Goal: Information Seeking & Learning: Learn about a topic

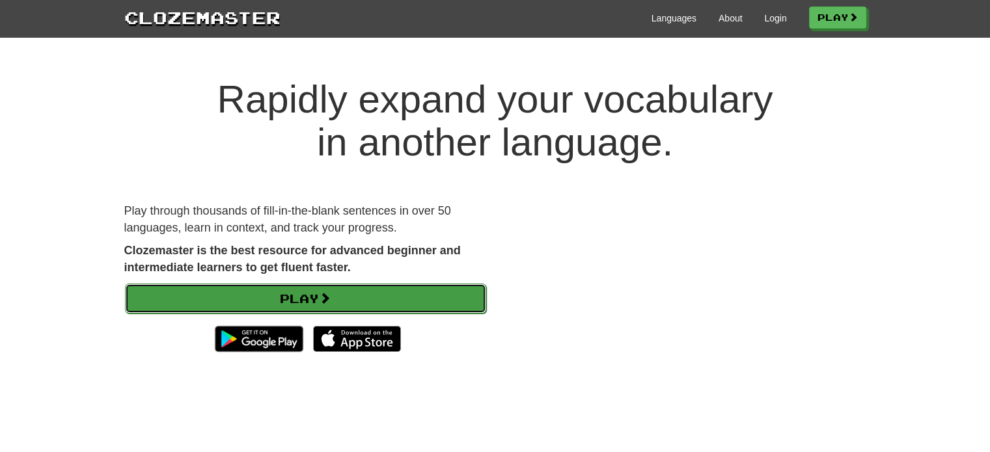
click at [419, 304] on link "Play" at bounding box center [305, 299] width 361 height 30
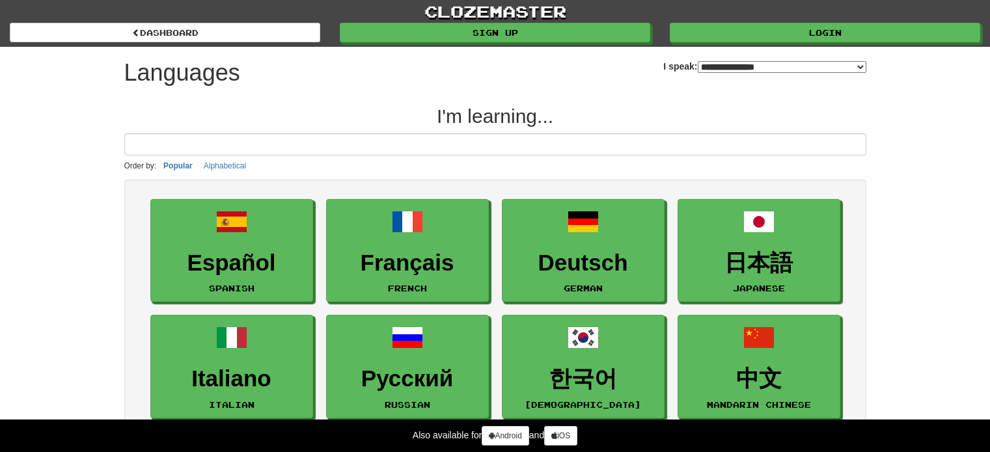
select select "*******"
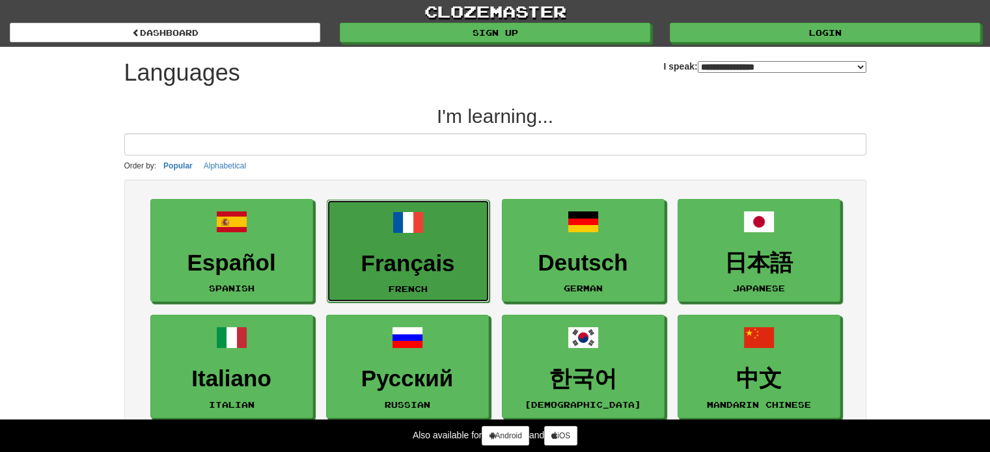
click at [430, 255] on h3 "Français" at bounding box center [408, 263] width 148 height 25
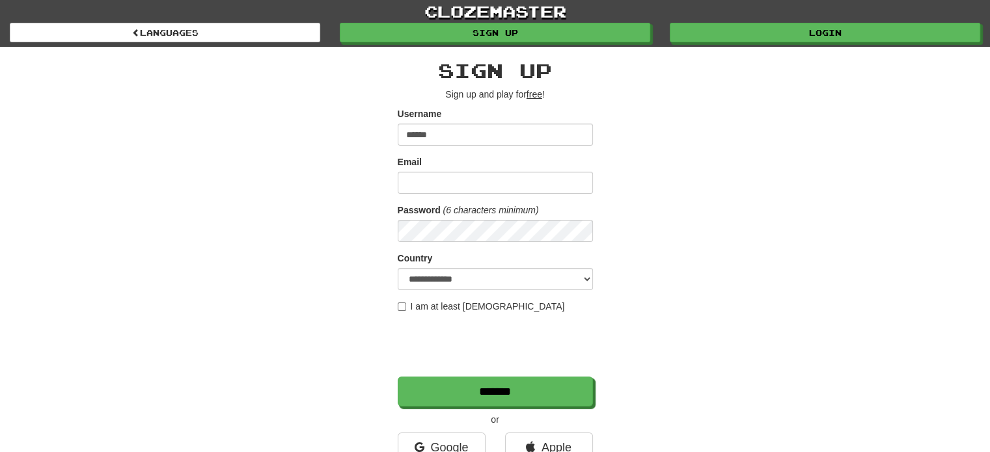
type input "******"
click at [511, 189] on input "Email" at bounding box center [495, 183] width 195 height 22
type input "**********"
click at [446, 280] on select "**********" at bounding box center [495, 279] width 195 height 22
click at [831, 208] on div "**********" at bounding box center [496, 274] width 762 height 455
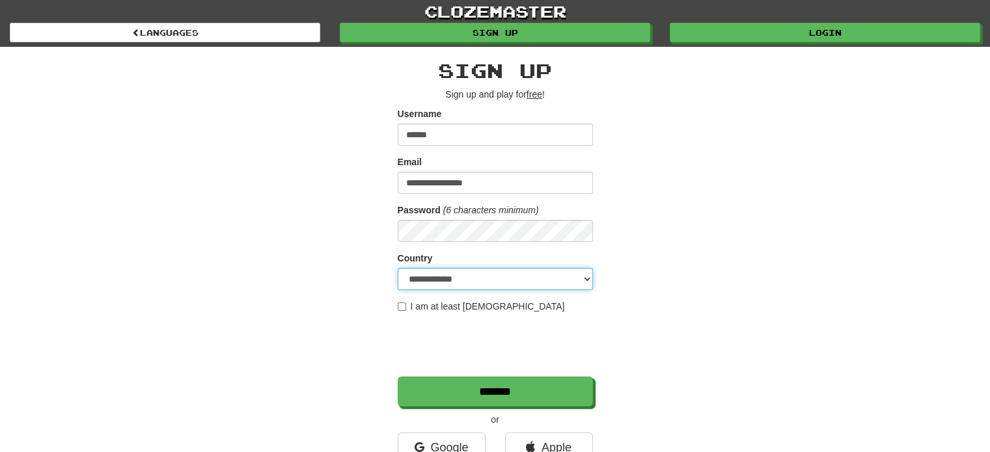
click at [586, 275] on select "**********" at bounding box center [495, 279] width 195 height 22
select select "**"
click at [398, 268] on select "**********" at bounding box center [495, 279] width 195 height 22
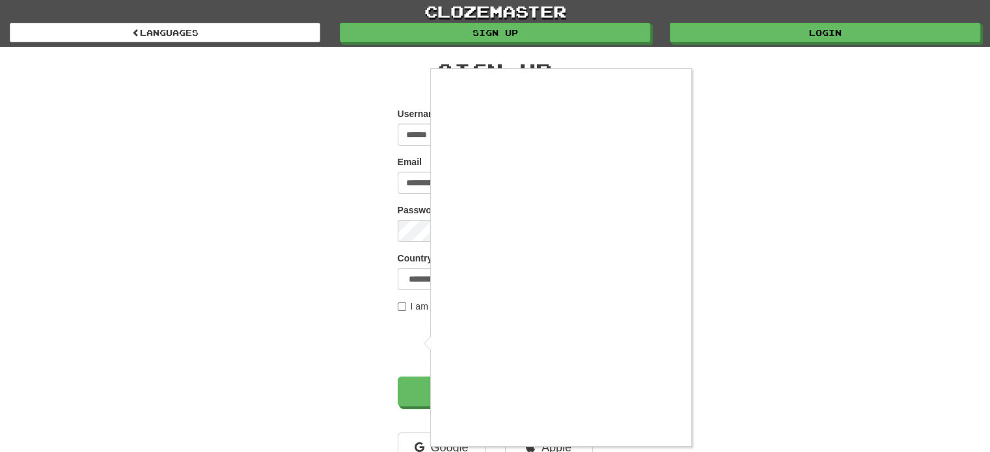
click at [399, 306] on div at bounding box center [495, 226] width 990 height 452
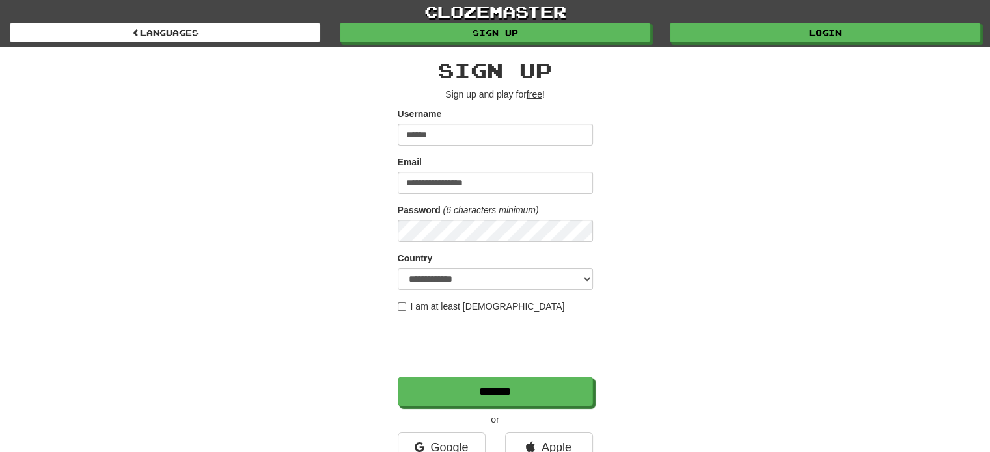
click at [412, 304] on label "I am at least 16 years old" at bounding box center [481, 306] width 167 height 13
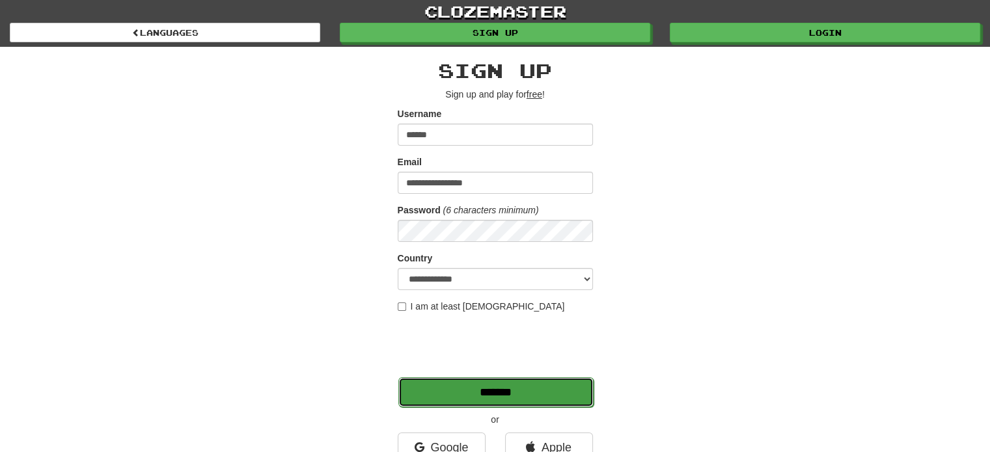
click at [549, 404] on input "*******" at bounding box center [495, 393] width 195 height 30
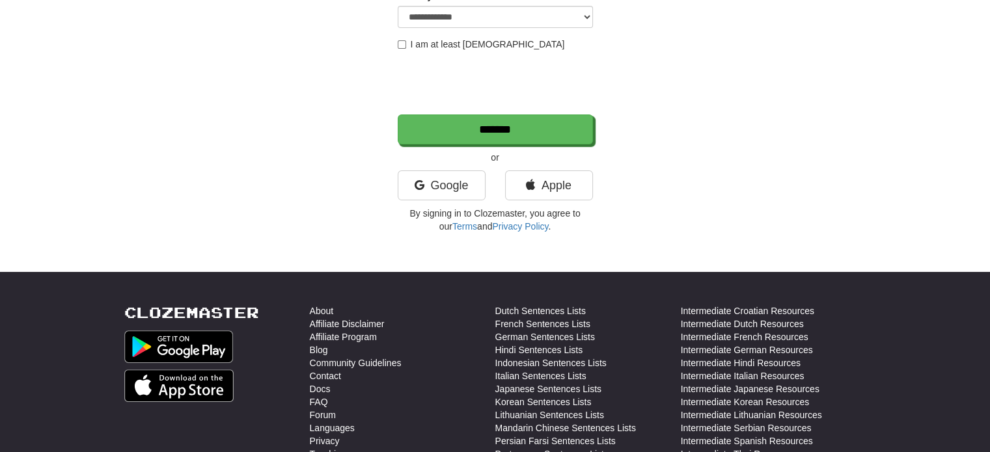
scroll to position [263, 0]
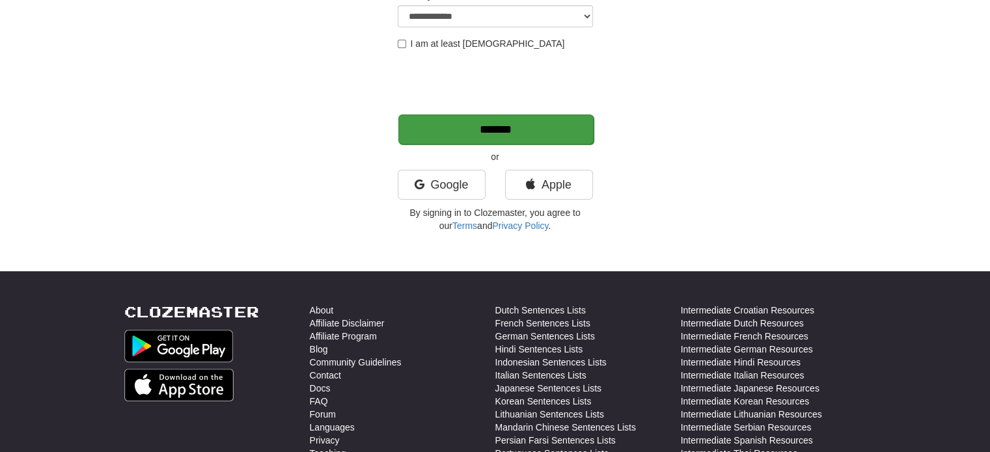
type input "**********"
click at [543, 126] on input "*******" at bounding box center [495, 130] width 195 height 30
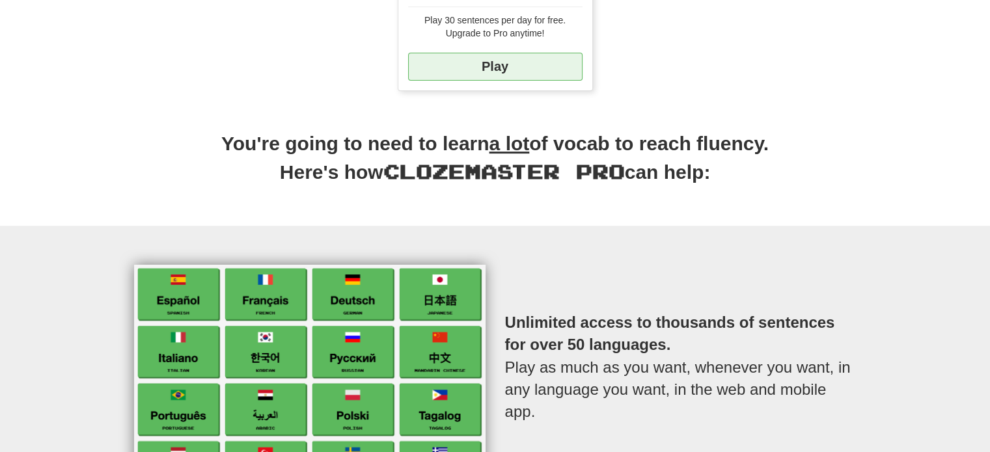
scroll to position [325, 0]
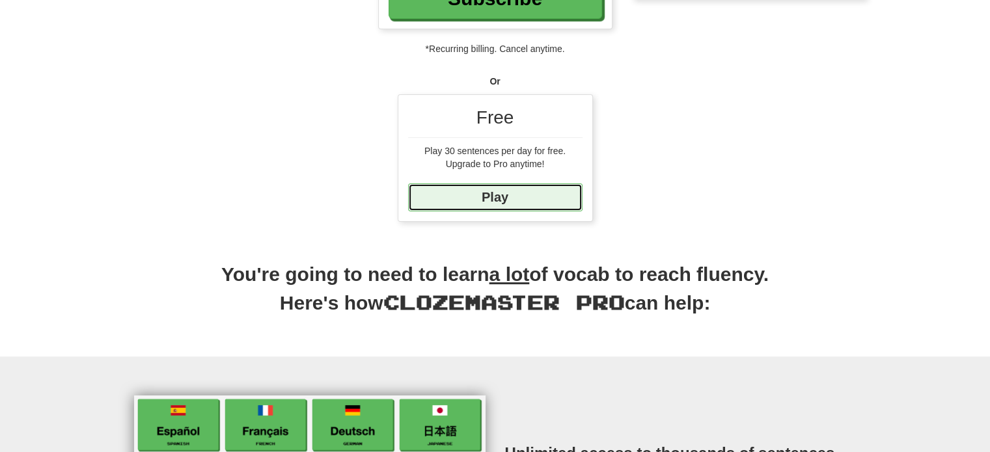
click at [524, 201] on link "Play" at bounding box center [495, 198] width 174 height 28
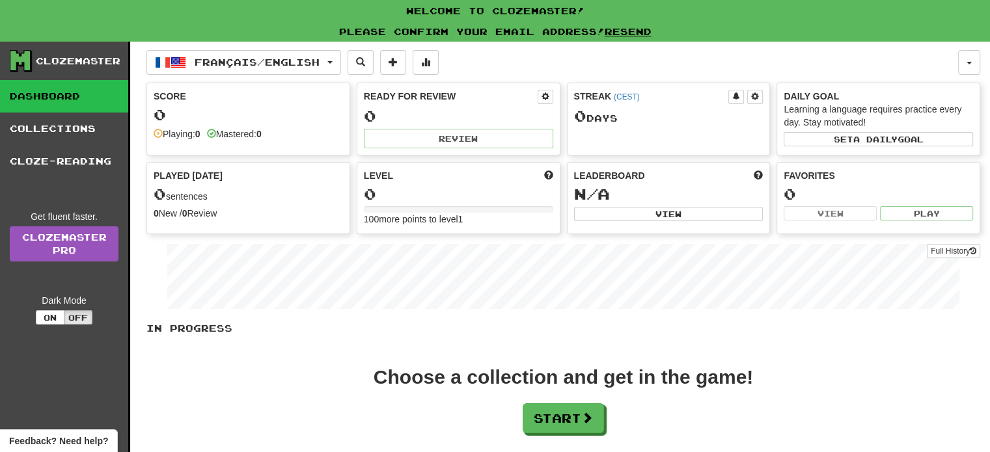
click at [208, 107] on div "0" at bounding box center [248, 115] width 189 height 16
click at [155, 133] on span at bounding box center [158, 133] width 9 height 9
click at [566, 419] on button "Start" at bounding box center [563, 419] width 81 height 30
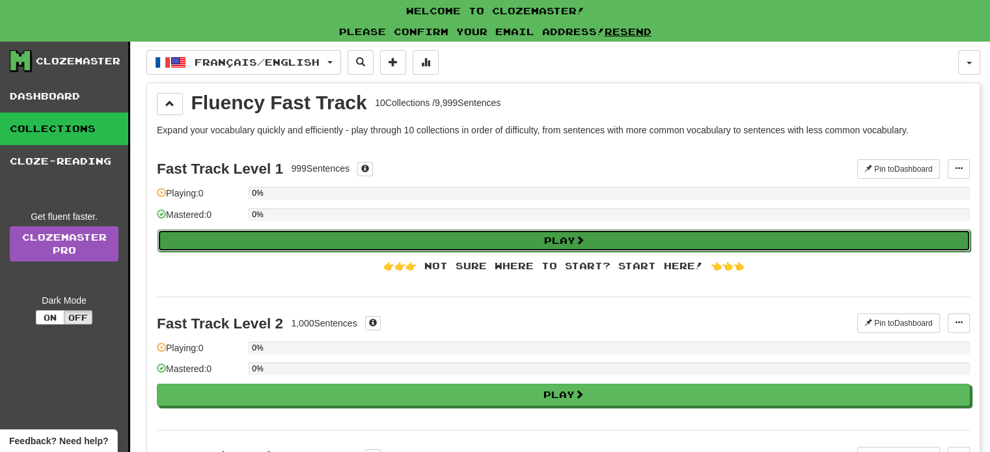
click at [495, 240] on button "Play" at bounding box center [564, 241] width 813 height 22
select select "**"
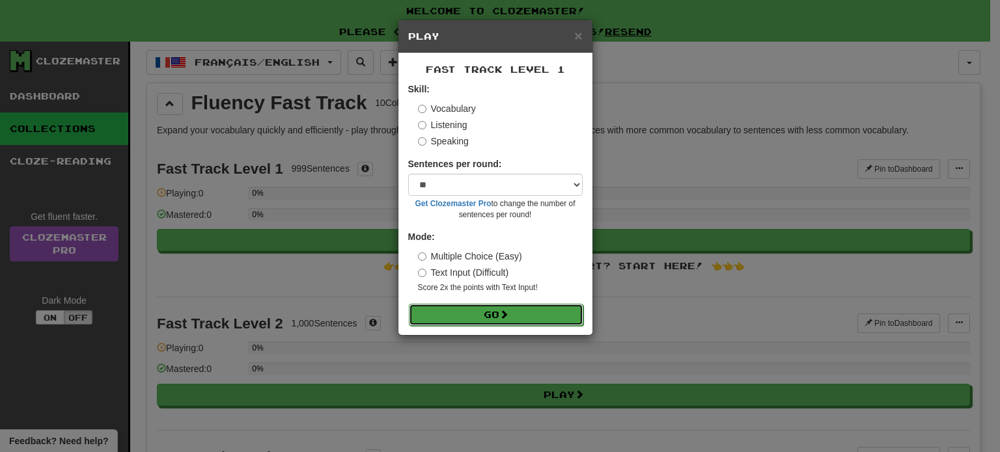
click at [430, 306] on button "Go" at bounding box center [496, 315] width 174 height 22
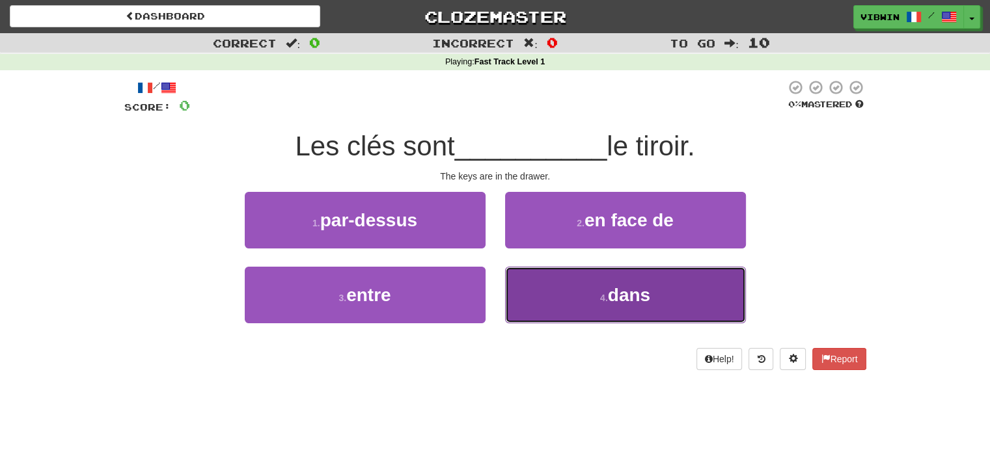
click at [613, 285] on span "dans" at bounding box center [629, 295] width 42 height 20
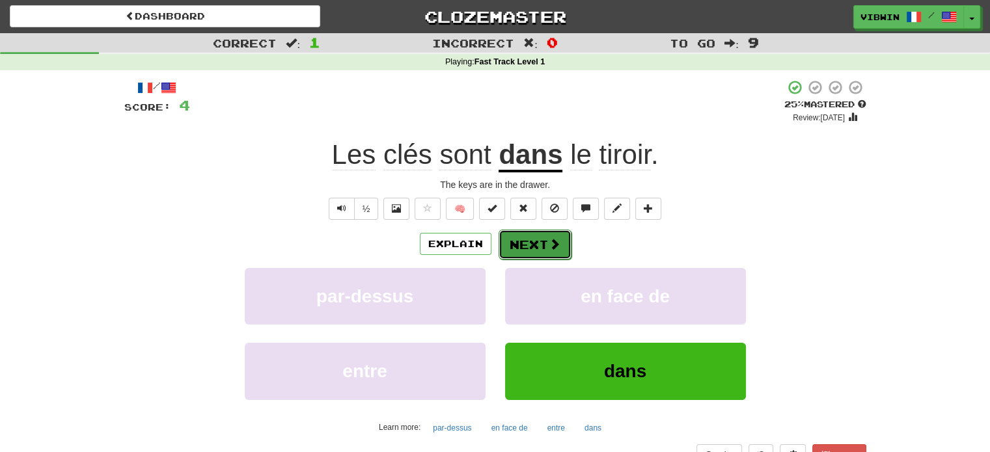
click at [540, 243] on button "Next" at bounding box center [535, 245] width 73 height 30
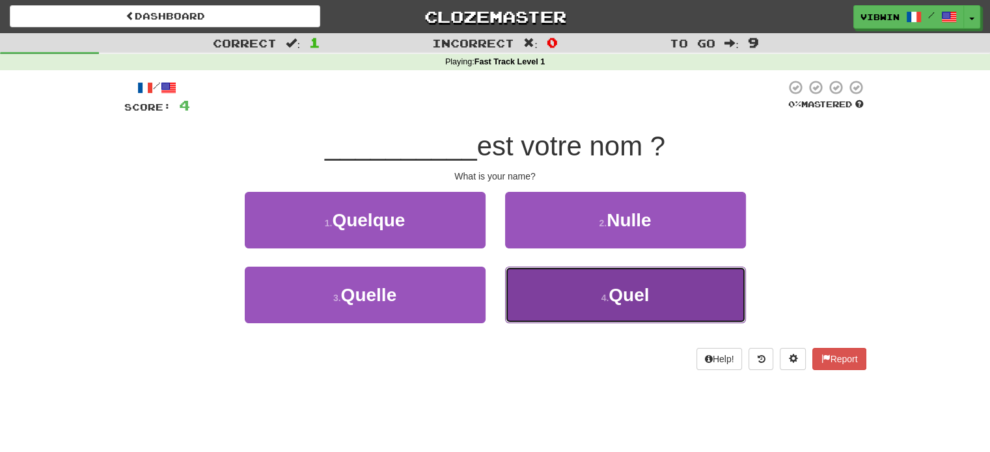
click at [555, 283] on button "4 . Quel" at bounding box center [625, 295] width 241 height 57
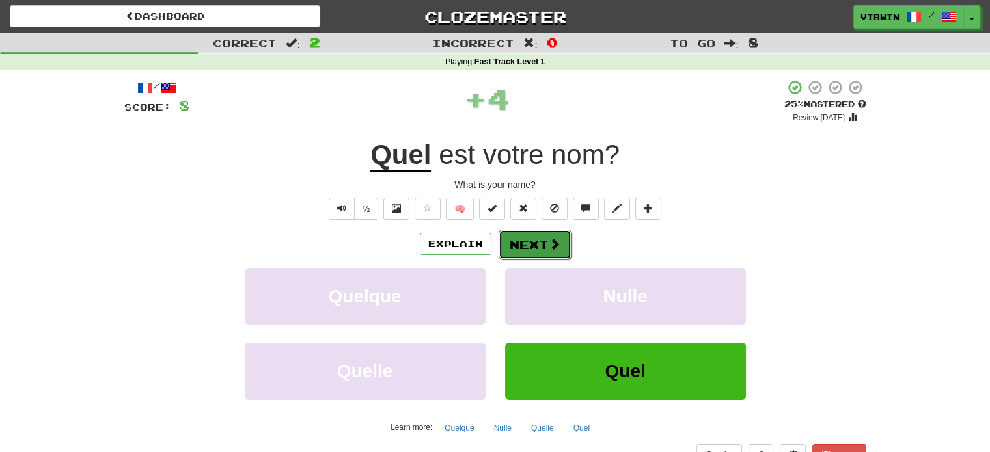
click at [521, 241] on button "Next" at bounding box center [535, 245] width 73 height 30
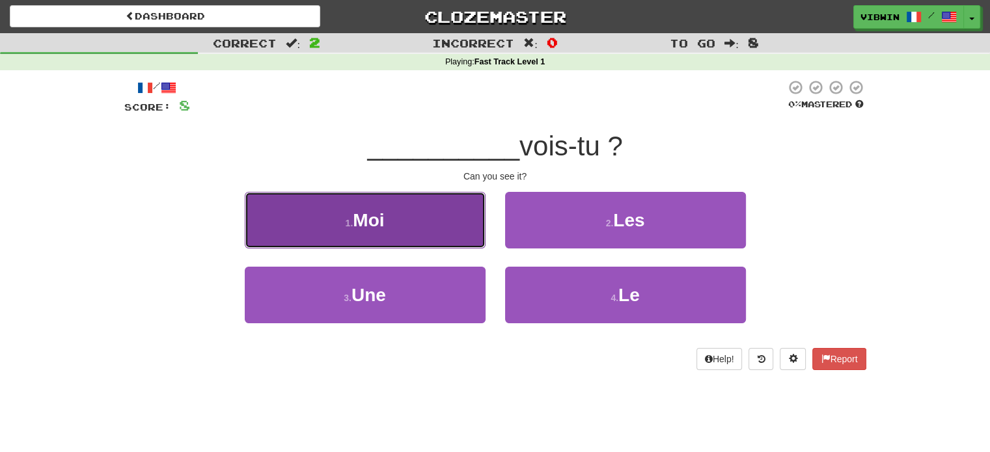
click at [419, 238] on button "1 . Moi" at bounding box center [365, 220] width 241 height 57
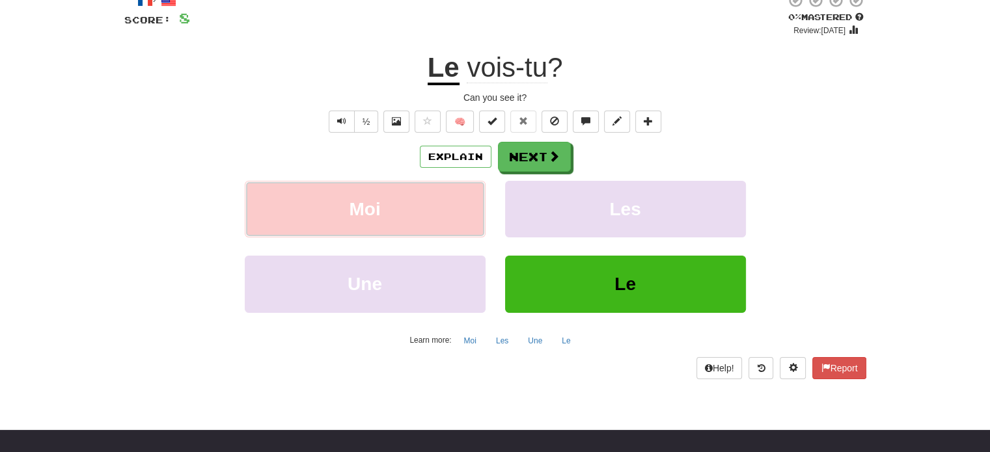
scroll to position [65, 0]
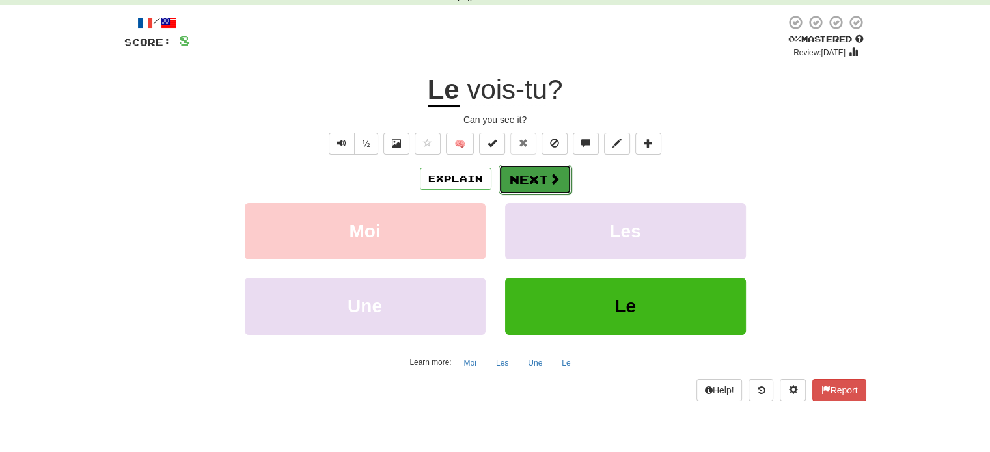
click at [518, 174] on button "Next" at bounding box center [535, 180] width 73 height 30
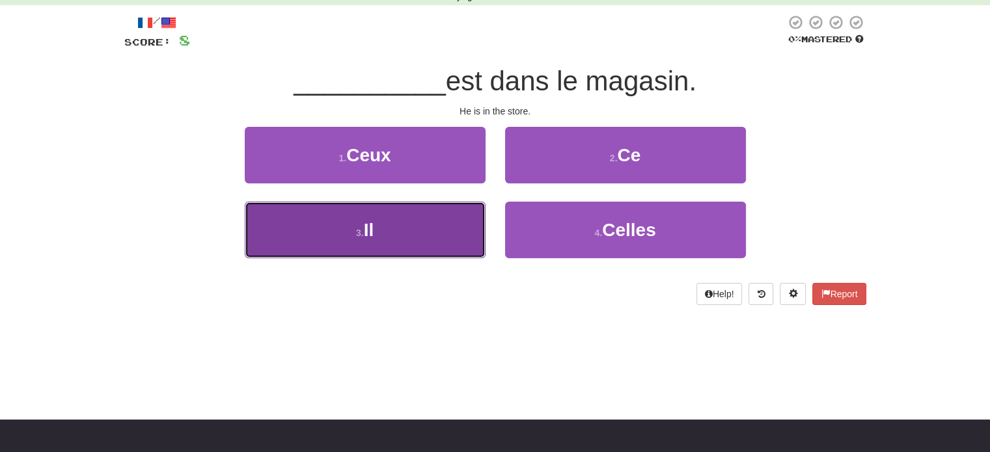
click at [449, 225] on button "3 . Il" at bounding box center [365, 230] width 241 height 57
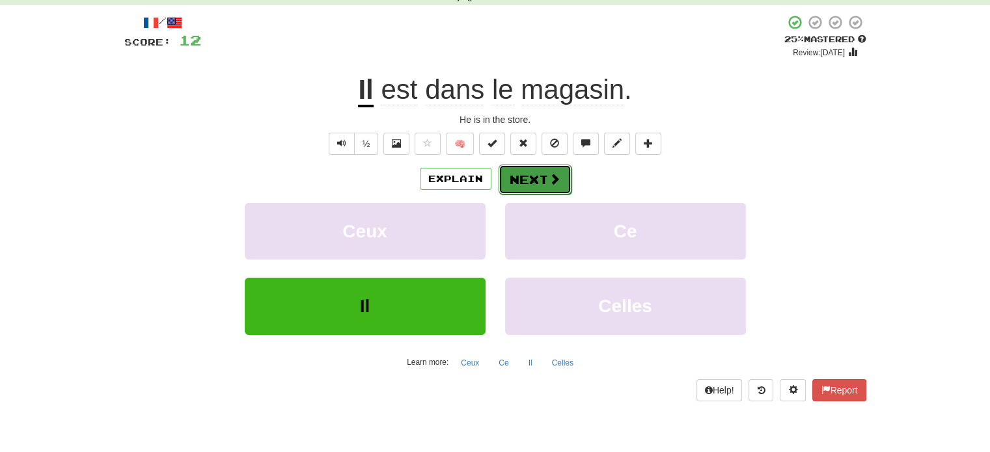
click at [527, 175] on button "Next" at bounding box center [535, 180] width 73 height 30
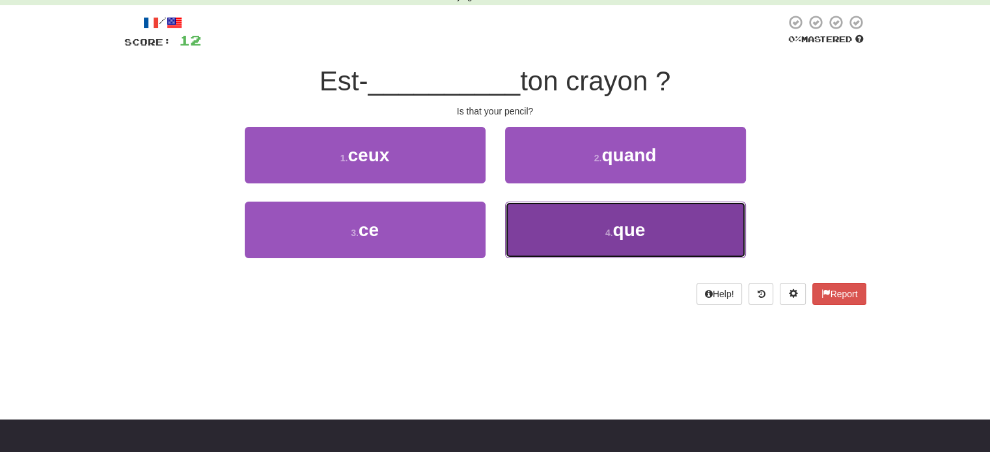
click at [560, 223] on button "4 . que" at bounding box center [625, 230] width 241 height 57
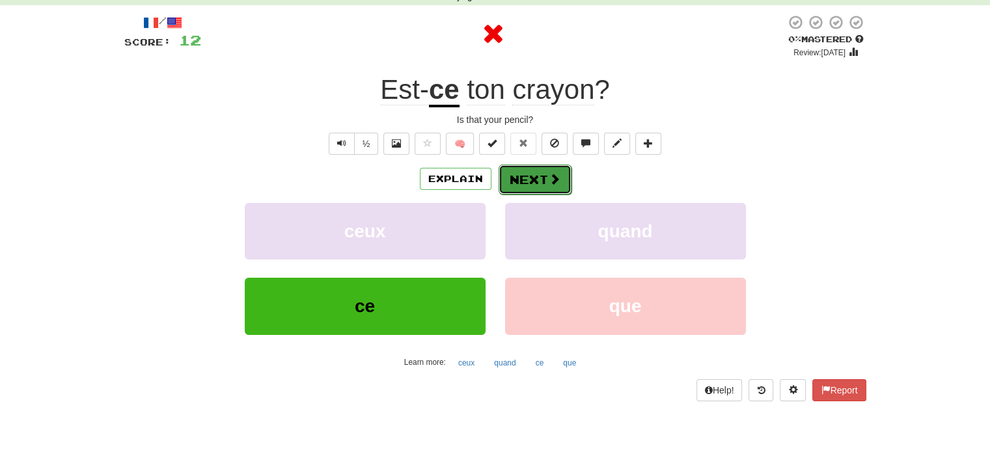
click at [539, 176] on button "Next" at bounding box center [535, 180] width 73 height 30
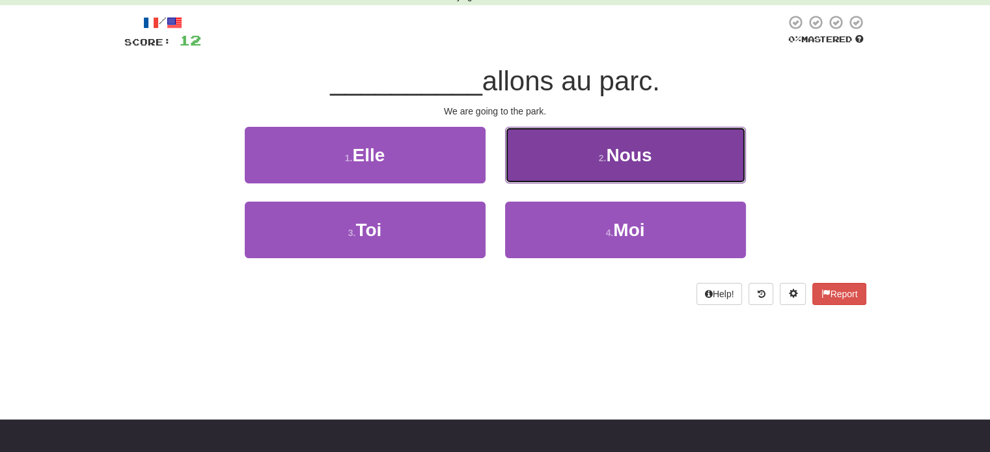
click at [613, 148] on span "Nous" at bounding box center [629, 155] width 46 height 20
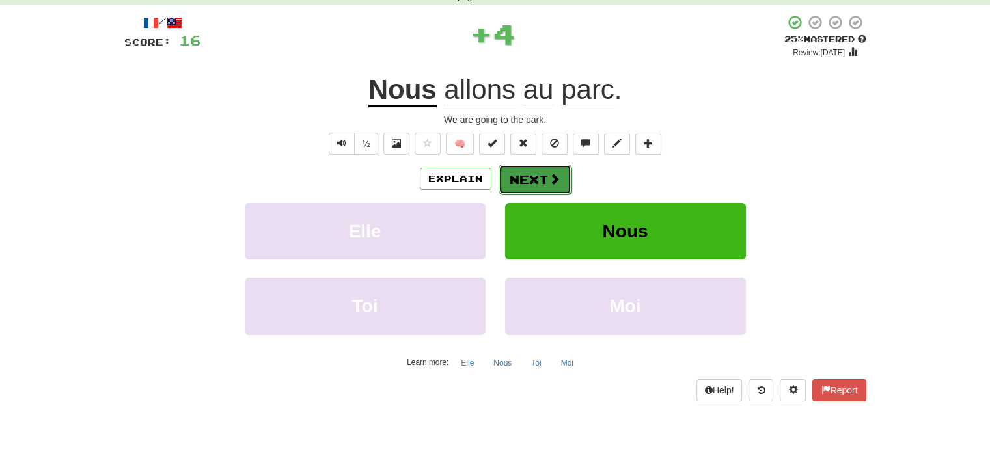
click at [544, 184] on button "Next" at bounding box center [535, 180] width 73 height 30
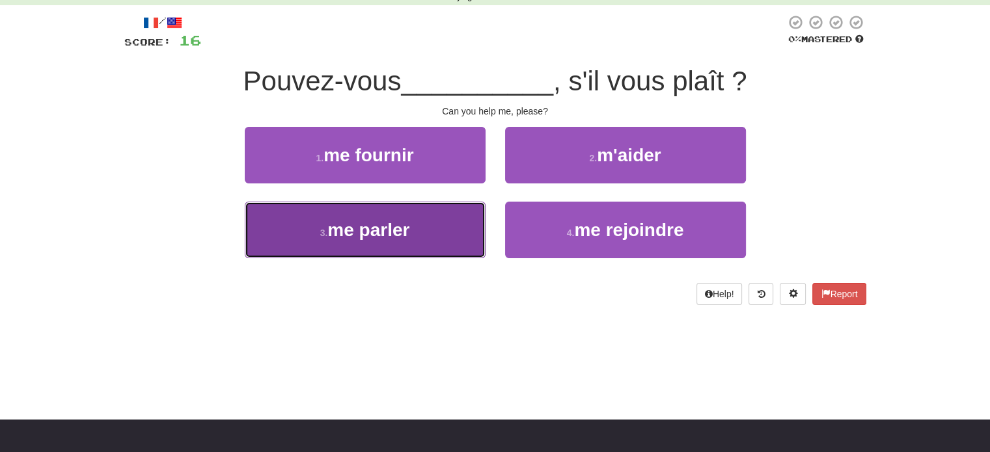
click at [462, 214] on button "3 . me parler" at bounding box center [365, 230] width 241 height 57
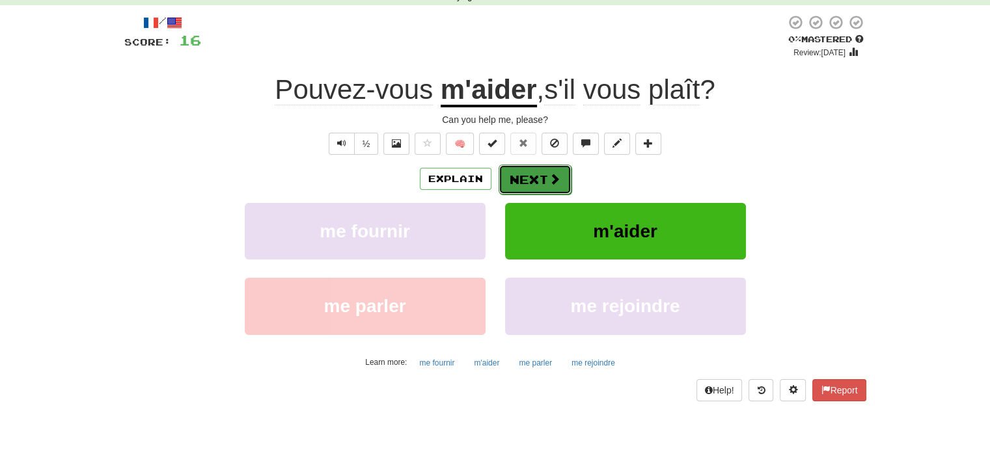
click at [531, 186] on button "Next" at bounding box center [535, 180] width 73 height 30
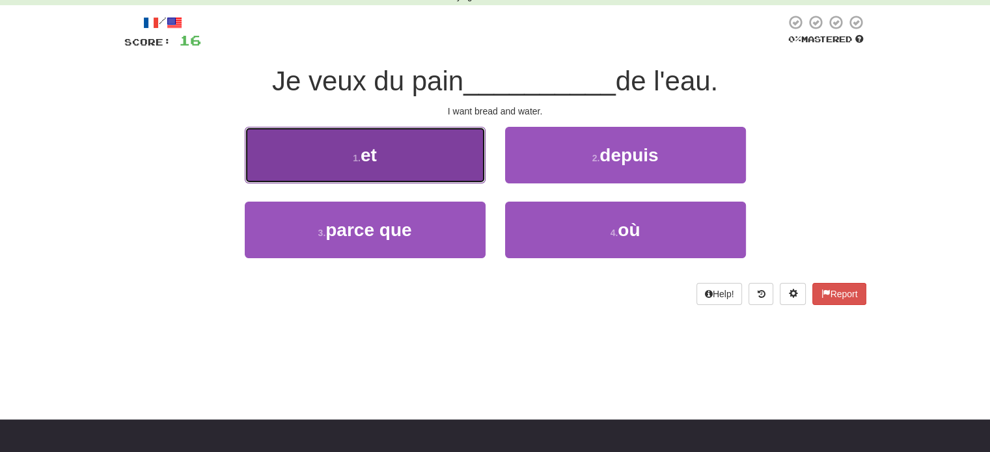
click at [377, 132] on button "1 . et" at bounding box center [365, 155] width 241 height 57
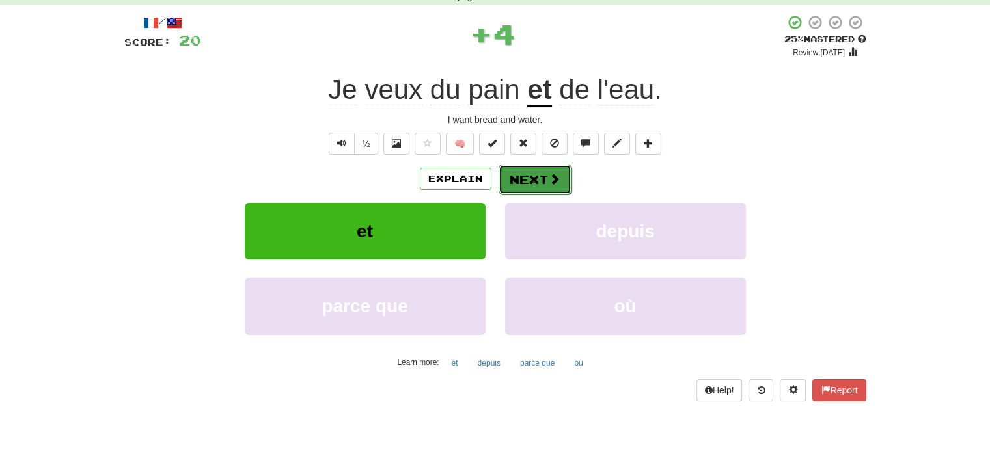
click at [523, 184] on button "Next" at bounding box center [535, 180] width 73 height 30
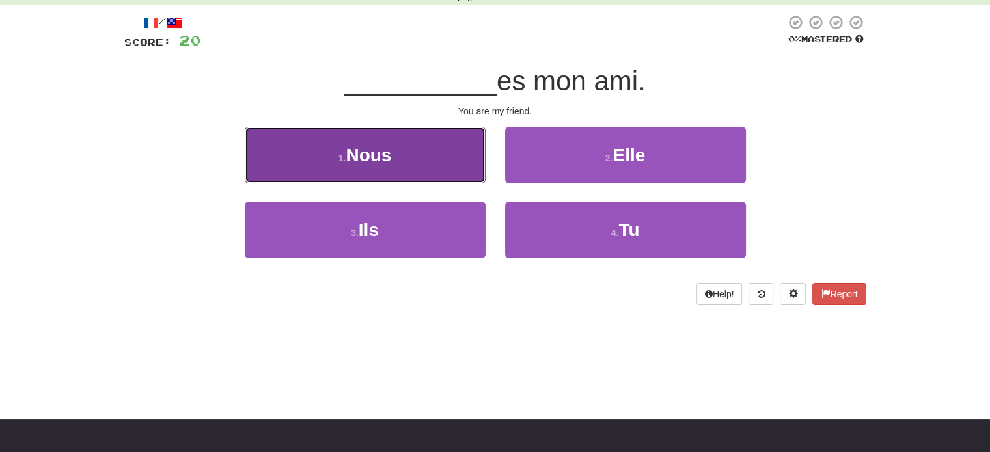
click at [448, 145] on button "1 . Nous" at bounding box center [365, 155] width 241 height 57
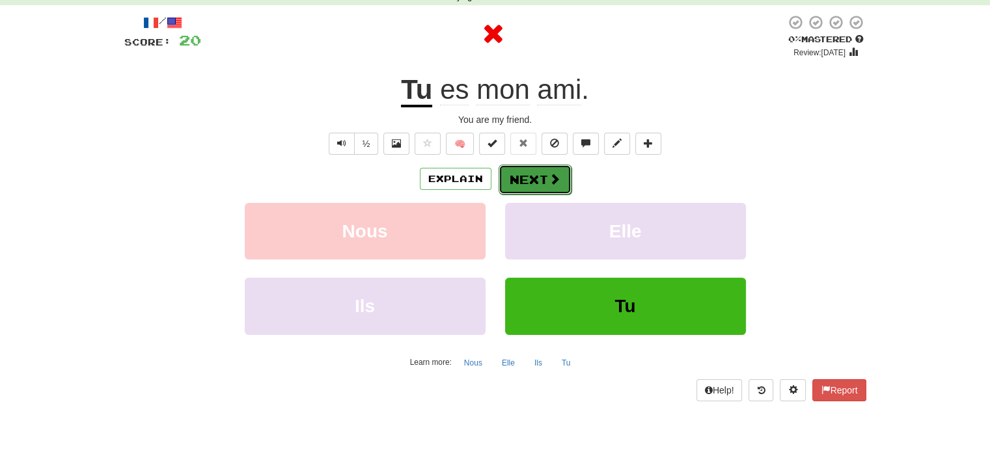
click at [540, 178] on button "Next" at bounding box center [535, 180] width 73 height 30
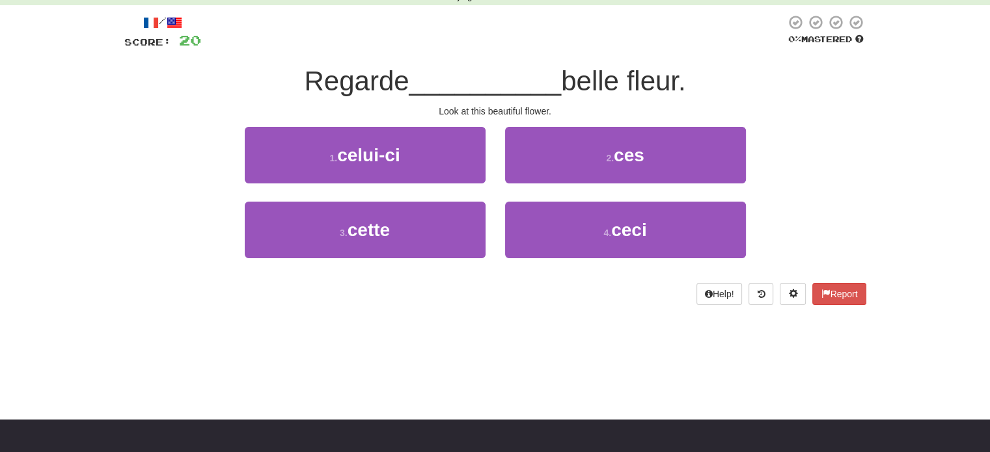
click at [461, 200] on div "1 . celui-ci" at bounding box center [365, 164] width 260 height 75
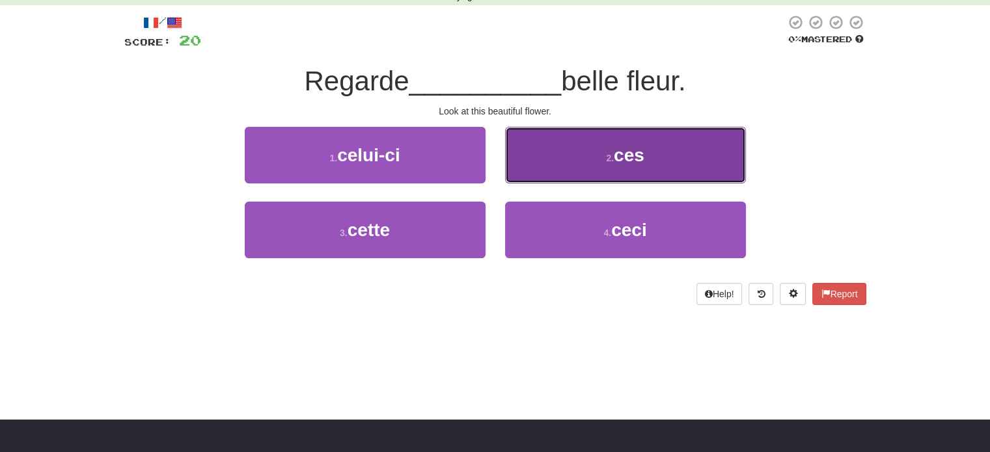
click at [614, 176] on button "2 . ces" at bounding box center [625, 155] width 241 height 57
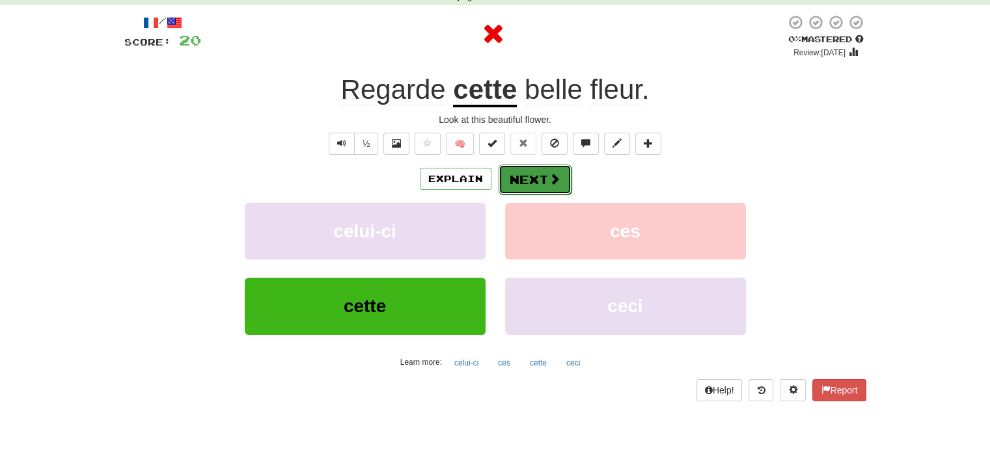
click at [521, 171] on button "Next" at bounding box center [535, 180] width 73 height 30
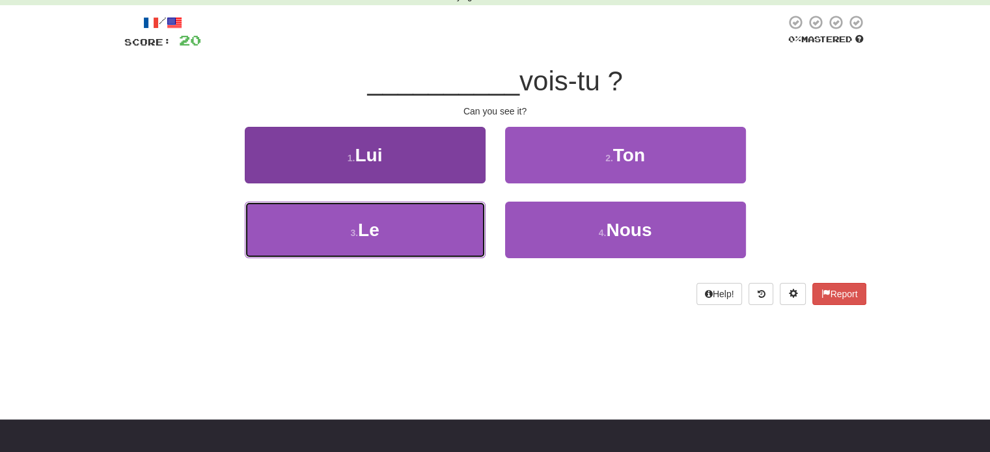
click at [435, 215] on button "3 . Le" at bounding box center [365, 230] width 241 height 57
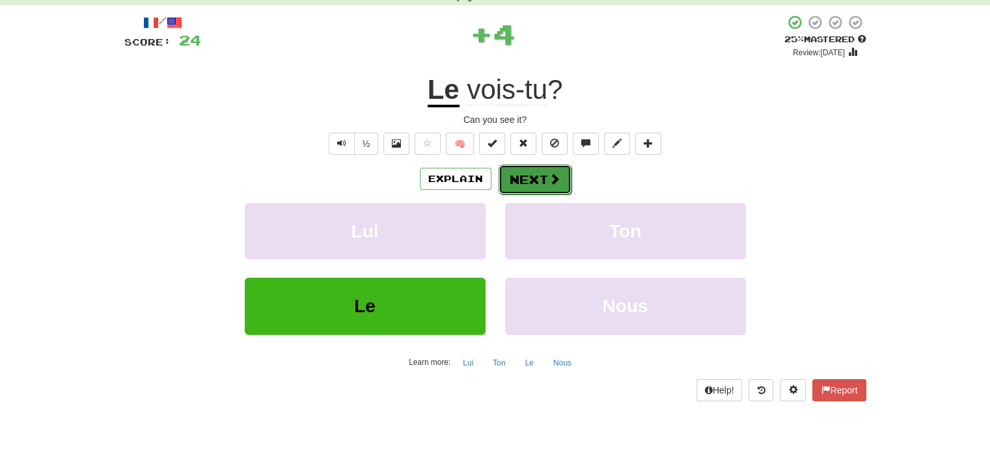
click at [521, 180] on button "Next" at bounding box center [535, 180] width 73 height 30
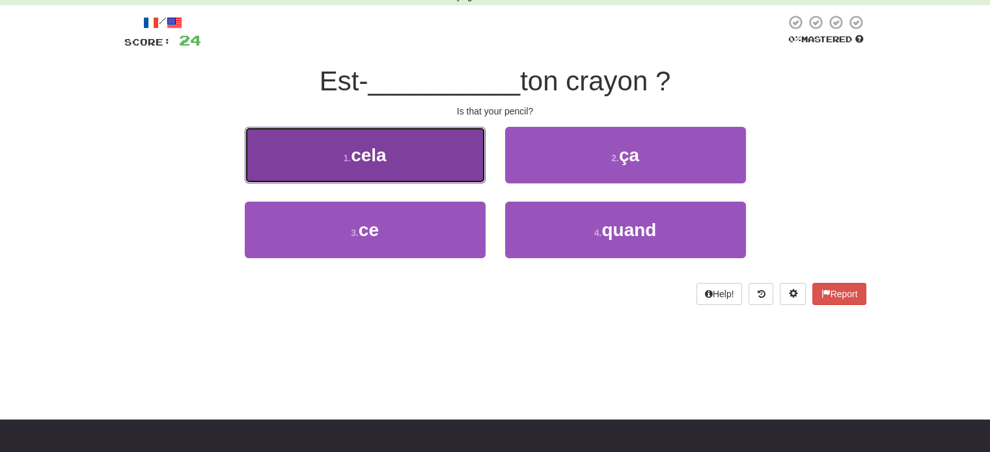
click at [434, 177] on button "1 . cela" at bounding box center [365, 155] width 241 height 57
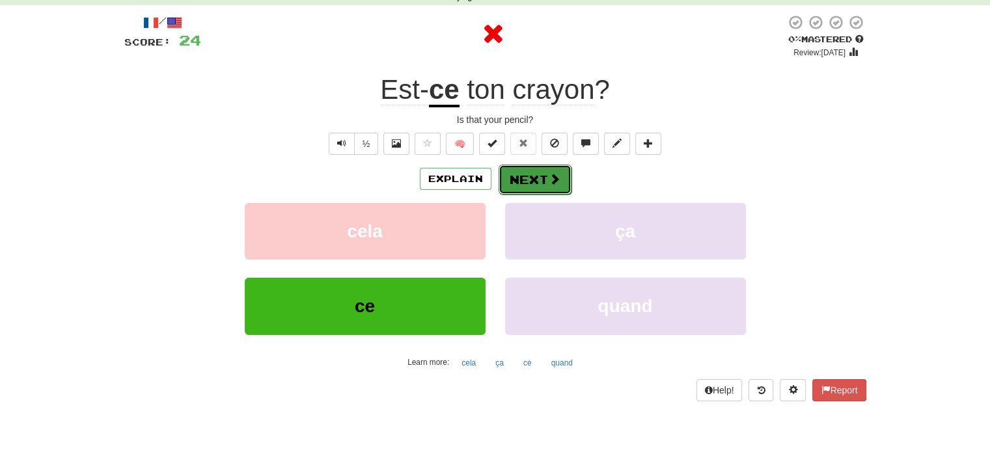
click at [540, 172] on button "Next" at bounding box center [535, 180] width 73 height 30
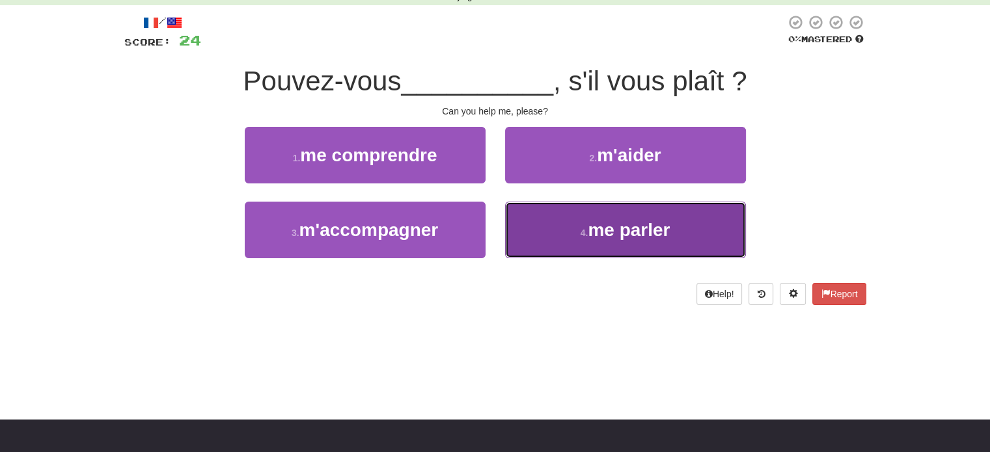
click at [583, 219] on button "4 . me parler" at bounding box center [625, 230] width 241 height 57
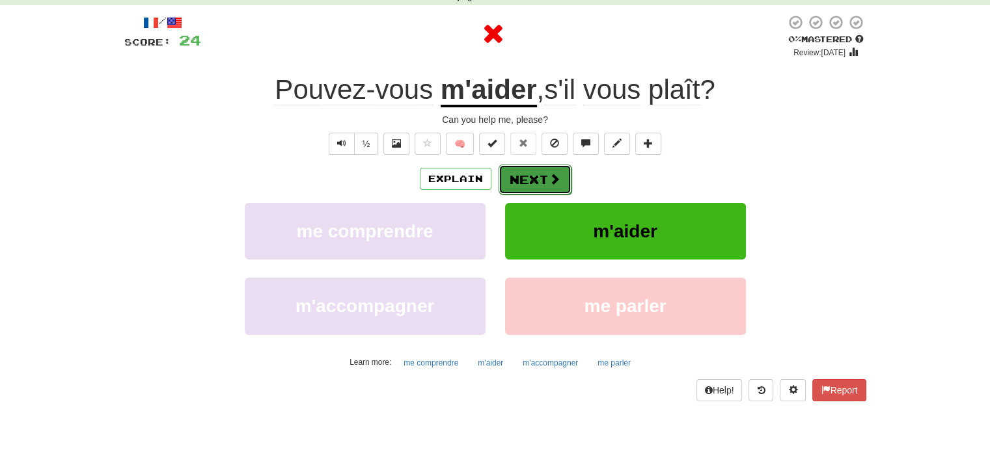
click at [564, 172] on button "Next" at bounding box center [535, 180] width 73 height 30
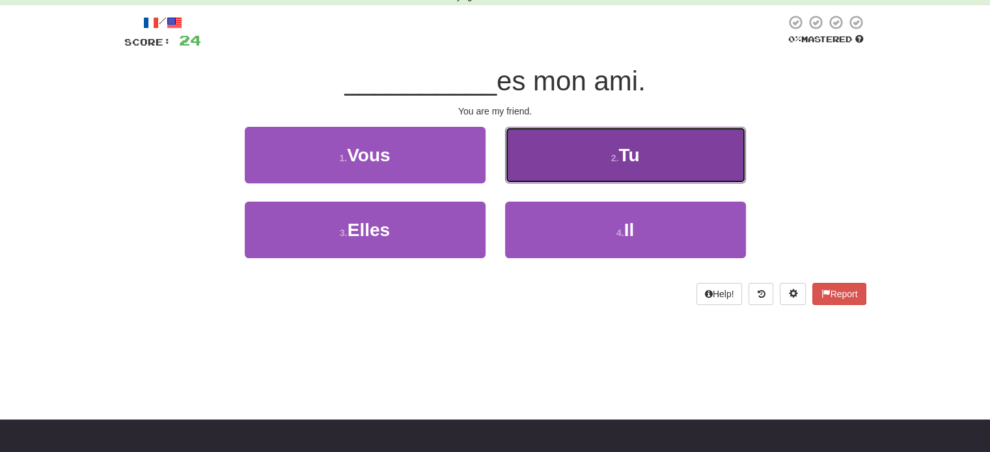
click at [566, 169] on button "2 . Tu" at bounding box center [625, 155] width 241 height 57
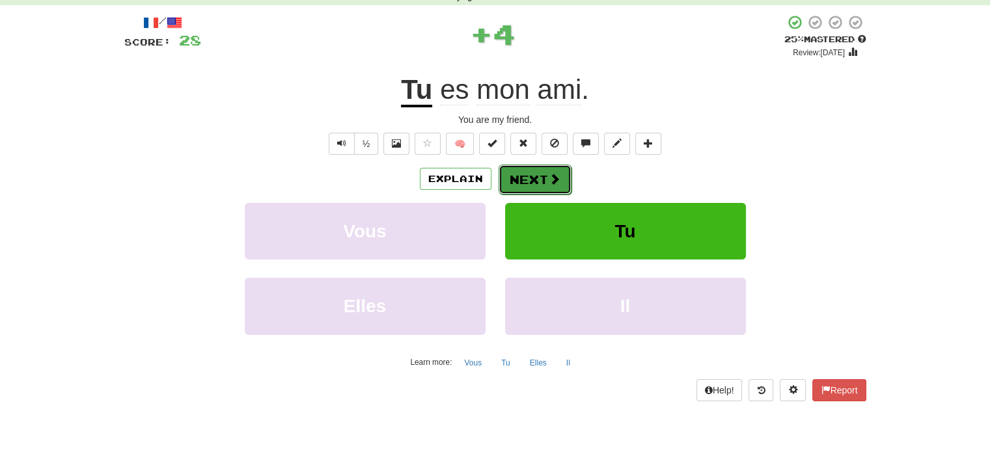
click at [516, 187] on button "Next" at bounding box center [535, 180] width 73 height 30
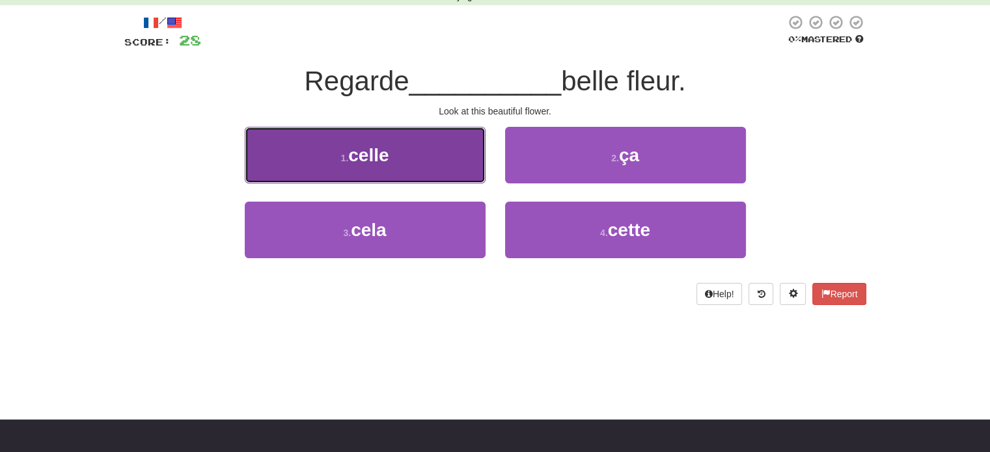
click at [431, 182] on button "1 . celle" at bounding box center [365, 155] width 241 height 57
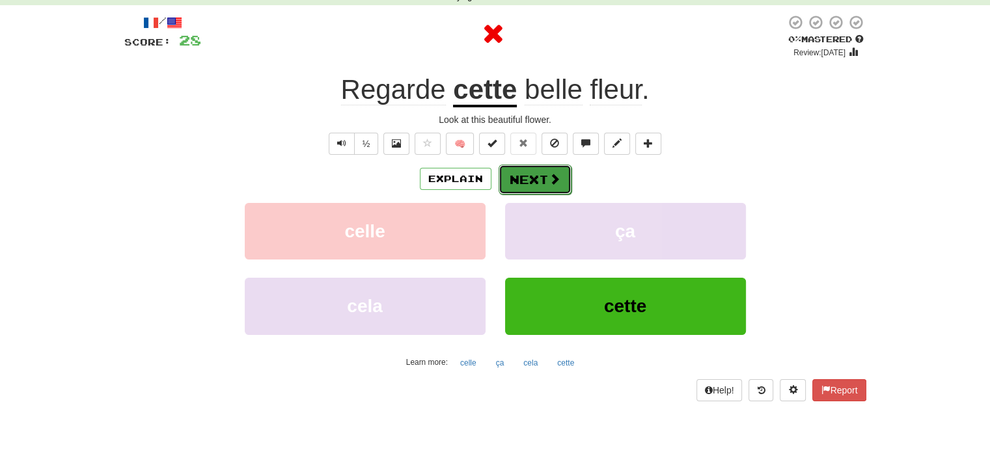
click at [516, 166] on button "Next" at bounding box center [535, 180] width 73 height 30
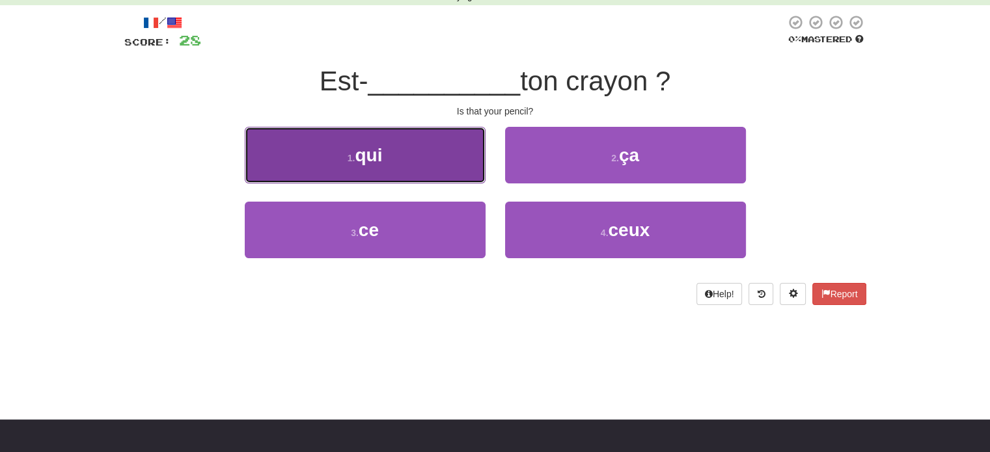
click at [398, 169] on button "1 . qui" at bounding box center [365, 155] width 241 height 57
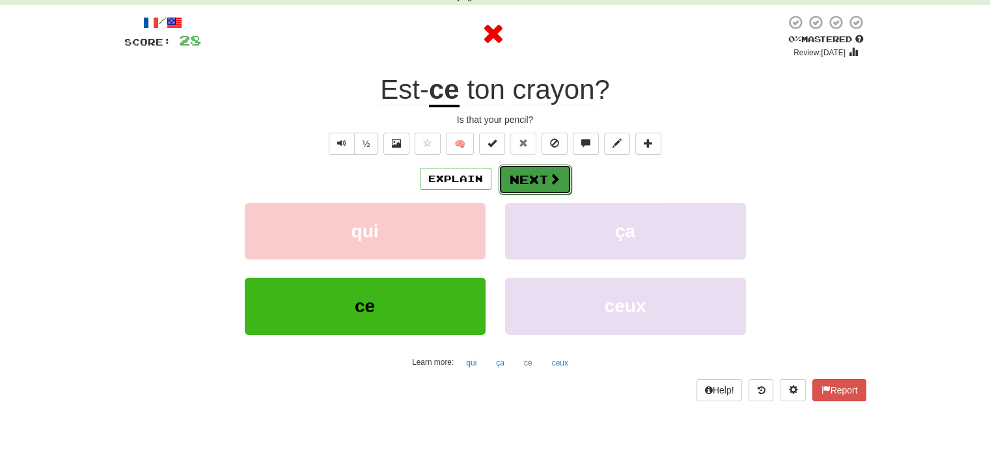
click at [525, 175] on button "Next" at bounding box center [535, 180] width 73 height 30
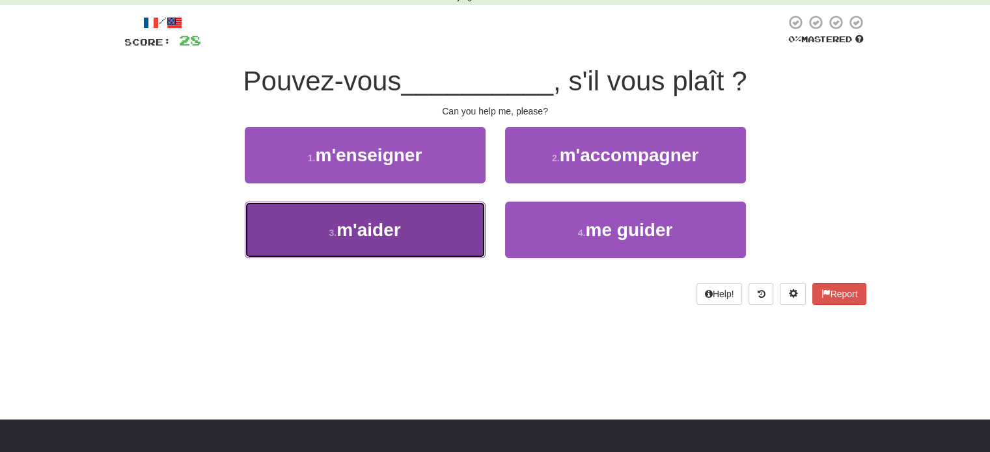
click at [357, 217] on button "3 . m'aider" at bounding box center [365, 230] width 241 height 57
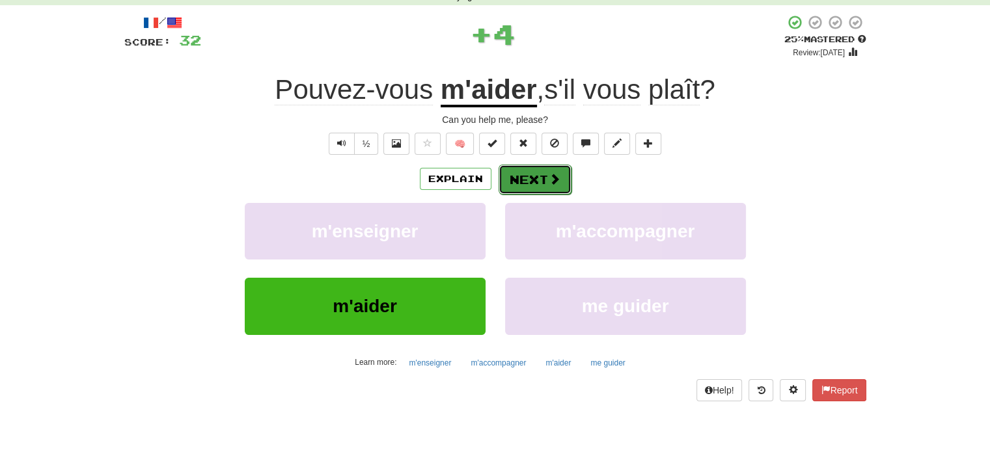
click at [500, 178] on button "Next" at bounding box center [535, 180] width 73 height 30
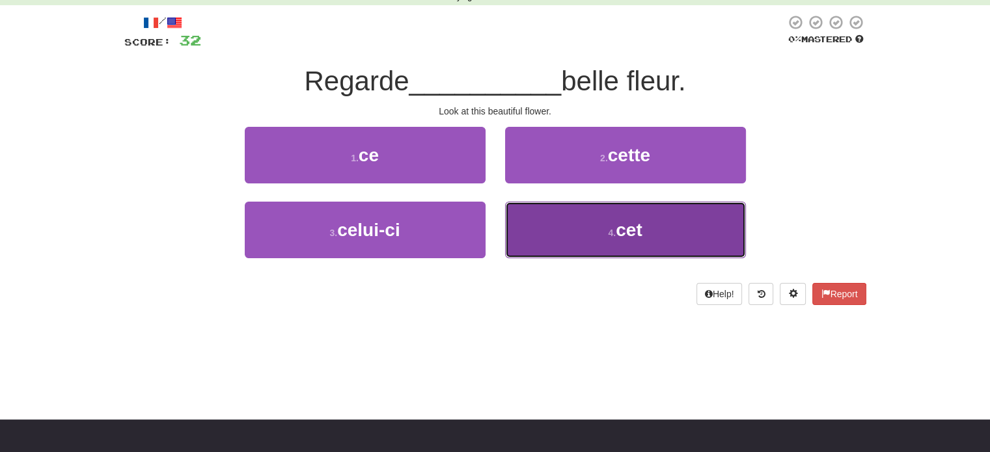
click at [536, 221] on button "4 . cet" at bounding box center [625, 230] width 241 height 57
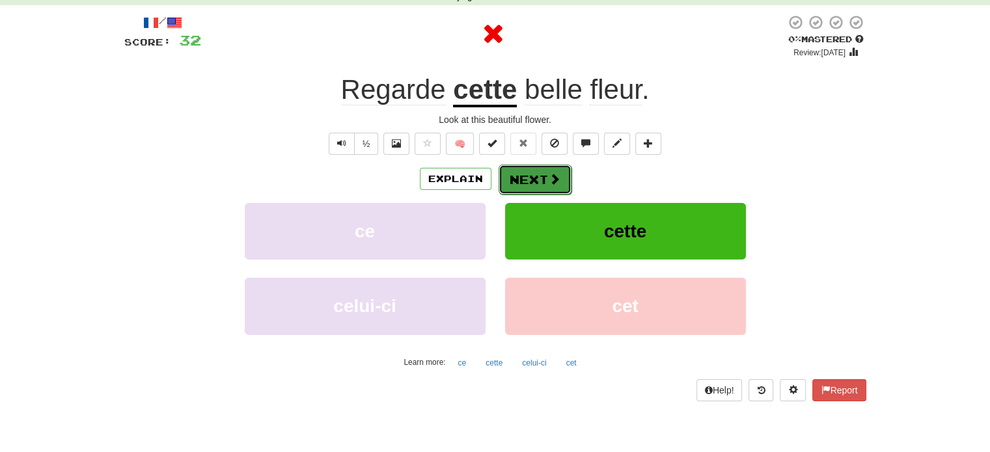
click at [527, 182] on button "Next" at bounding box center [535, 180] width 73 height 30
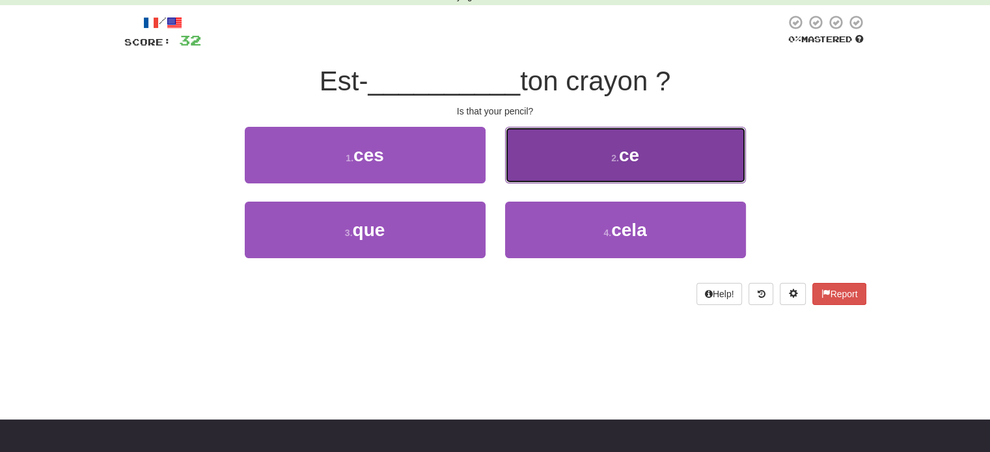
click at [532, 178] on button "2 . ce" at bounding box center [625, 155] width 241 height 57
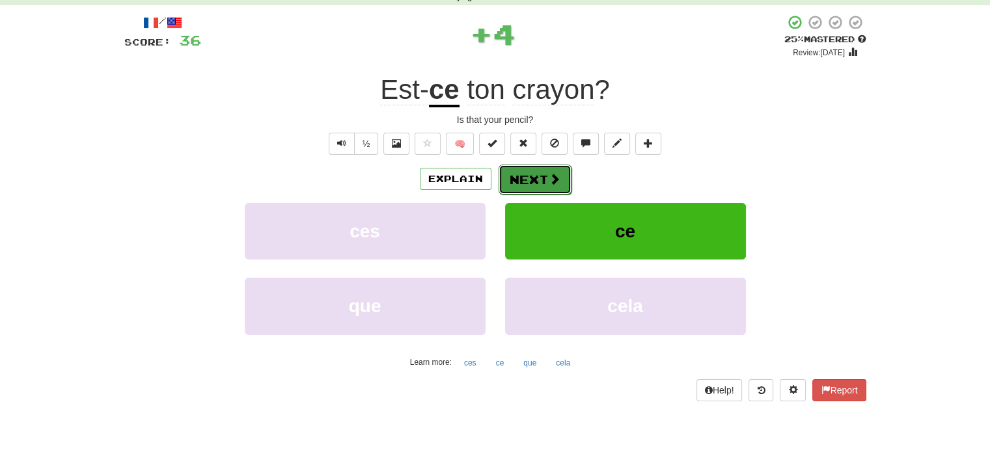
click at [536, 182] on button "Next" at bounding box center [535, 180] width 73 height 30
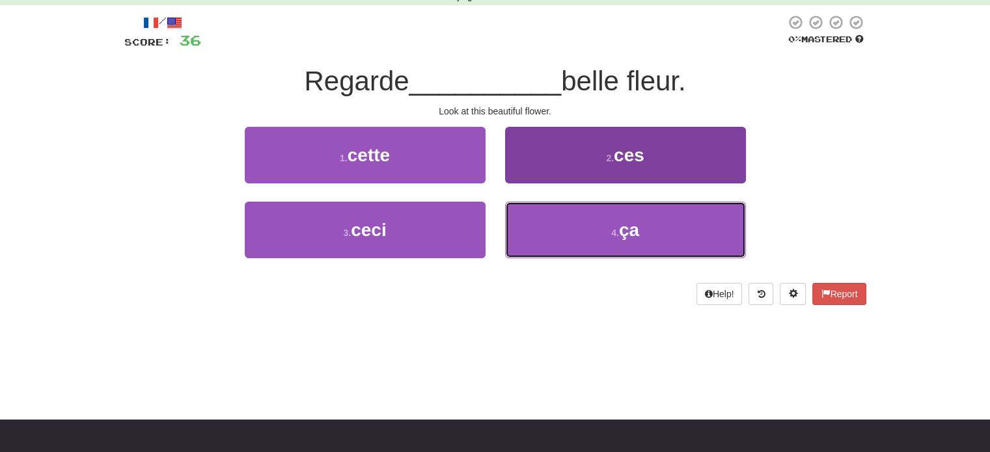
click at [529, 215] on button "4 . ça" at bounding box center [625, 230] width 241 height 57
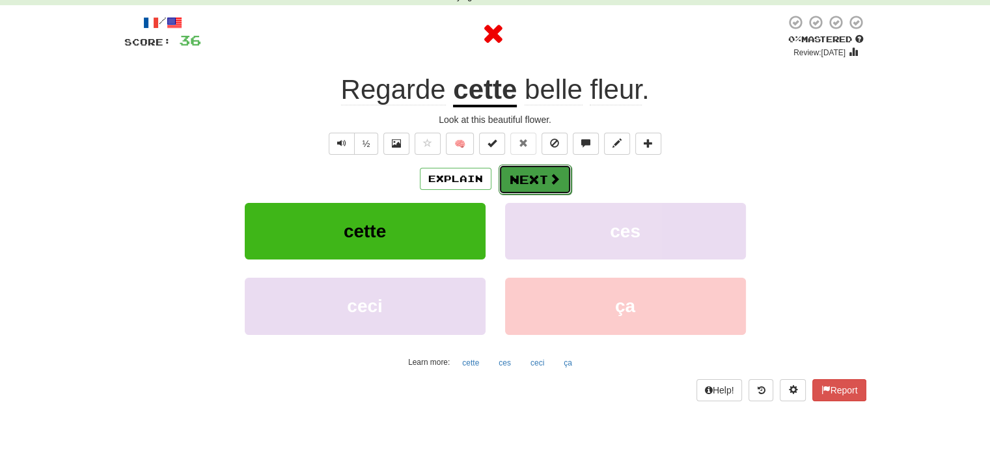
click at [523, 175] on button "Next" at bounding box center [535, 180] width 73 height 30
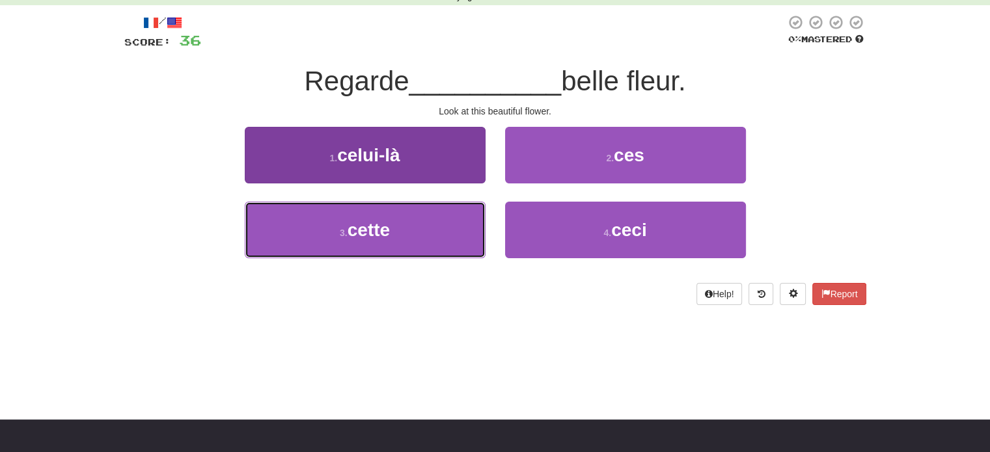
click at [384, 214] on button "3 . cette" at bounding box center [365, 230] width 241 height 57
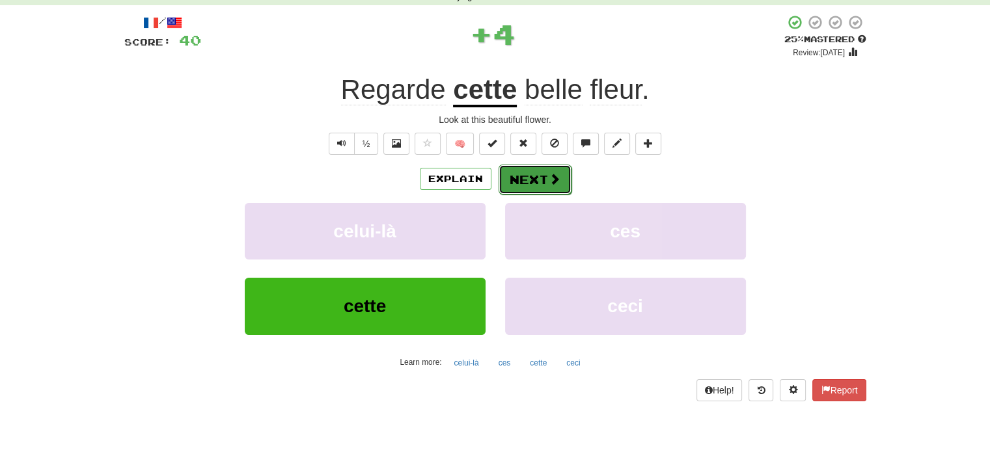
click at [537, 174] on button "Next" at bounding box center [535, 180] width 73 height 30
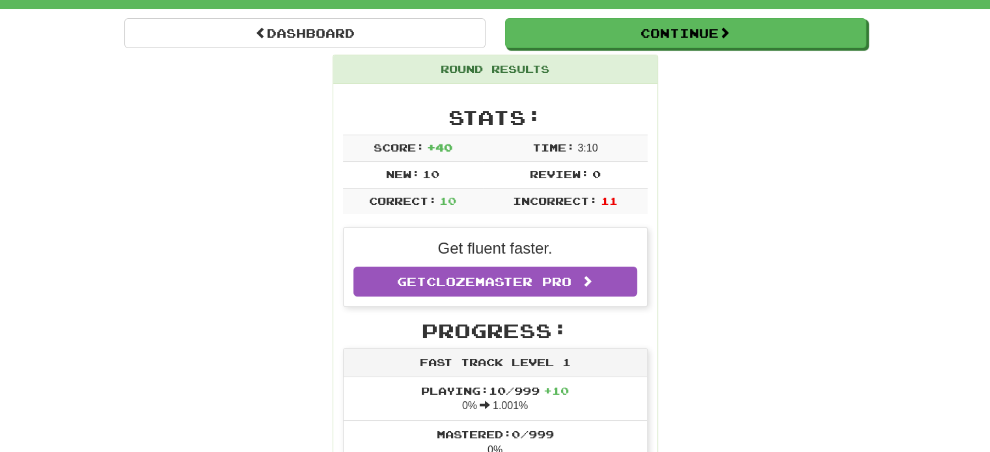
scroll to position [0, 0]
